Goal: Task Accomplishment & Management: Complete application form

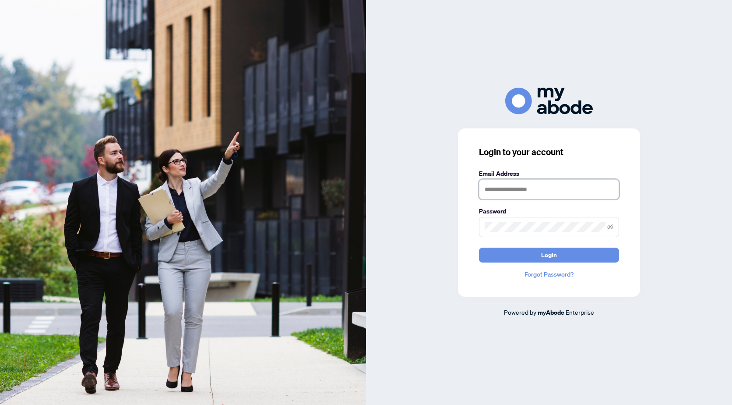
click at [502, 185] on input "text" at bounding box center [549, 189] width 140 height 20
type input "**********"
click at [479, 247] on button "Login" at bounding box center [549, 254] width 140 height 15
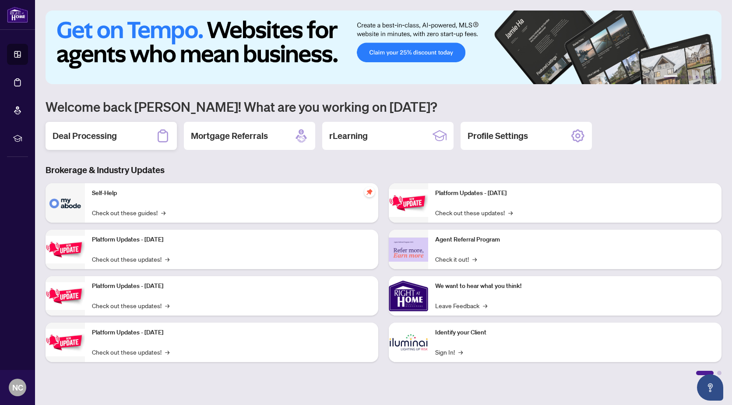
click at [98, 136] on h2 "Deal Processing" at bounding box center [85, 136] width 64 height 12
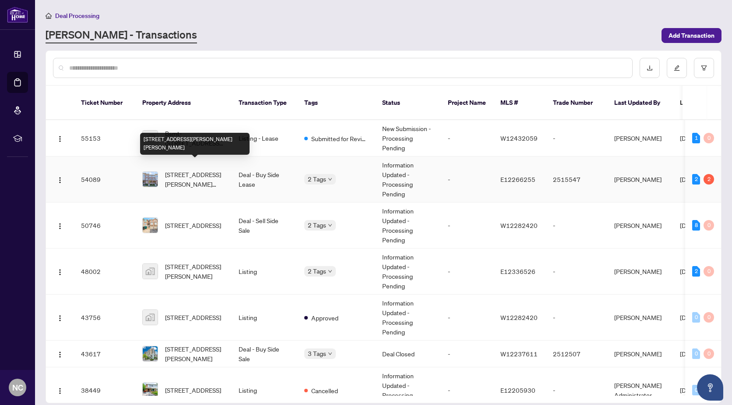
click at [197, 169] on span "[STREET_ADDRESS][PERSON_NAME][PERSON_NAME]" at bounding box center [195, 178] width 60 height 19
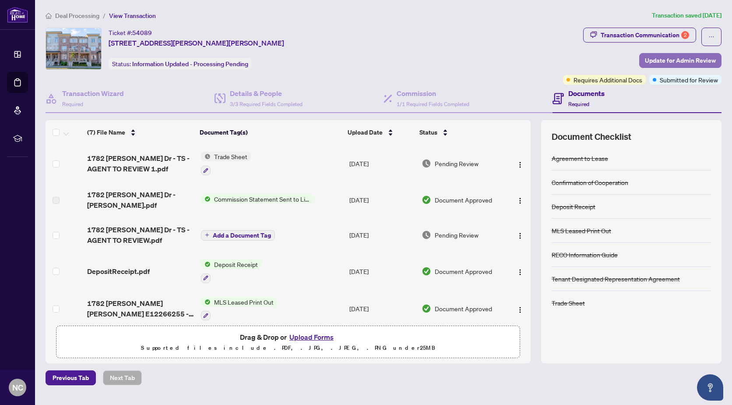
click at [697, 59] on span "Update for Admin Review" at bounding box center [680, 60] width 71 height 14
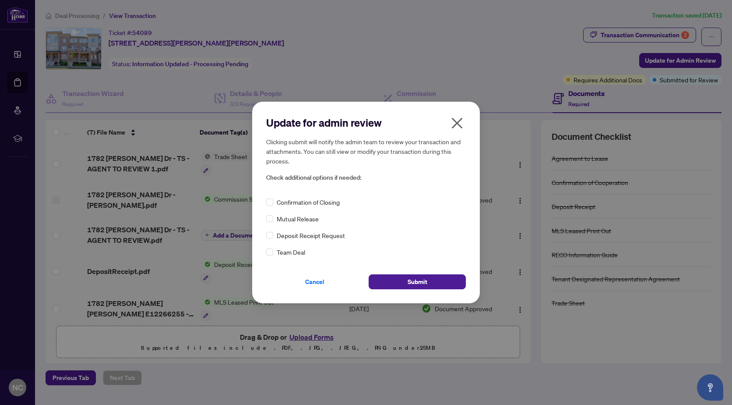
click at [274, 204] on div "Confirmation of Closing" at bounding box center [366, 202] width 200 height 10
click at [263, 198] on div "Update for admin review Clicking submit will notify the admin team to review yo…" at bounding box center [366, 202] width 228 height 201
click at [415, 282] on span "Submit" at bounding box center [418, 282] width 20 height 14
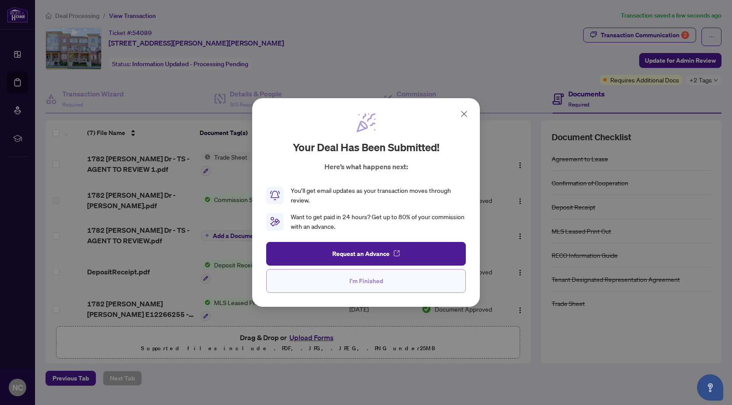
click at [376, 275] on span "I'm Finished" at bounding box center [366, 281] width 34 height 14
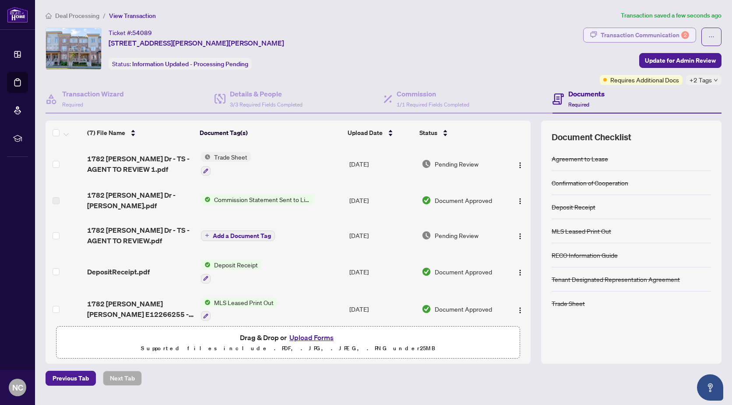
click at [651, 33] on div "Transaction Communication 2" at bounding box center [645, 35] width 88 height 14
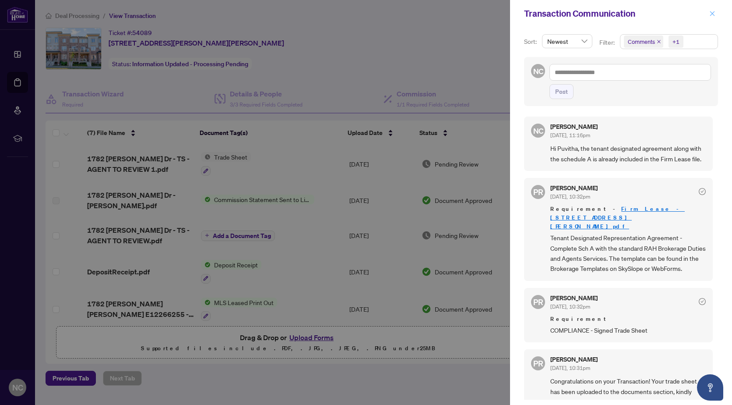
click at [708, 12] on button "button" at bounding box center [712, 13] width 11 height 11
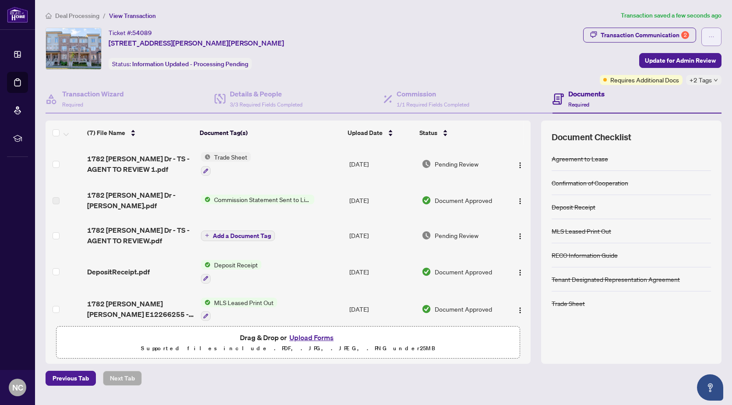
click at [715, 32] on button "button" at bounding box center [711, 37] width 20 height 18
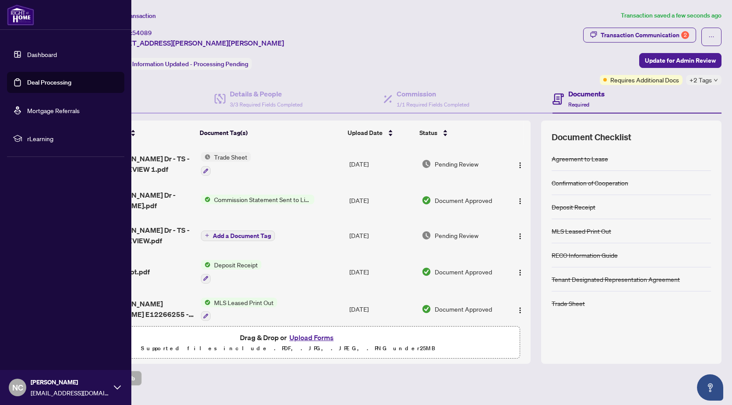
click at [117, 392] on div "NC [PERSON_NAME] [PERSON_NAME][EMAIL_ADDRESS][DOMAIN_NAME]" at bounding box center [65, 387] width 131 height 35
click at [36, 335] on span "Logout" at bounding box center [35, 335] width 20 height 14
